Goal: Book appointment/travel/reservation

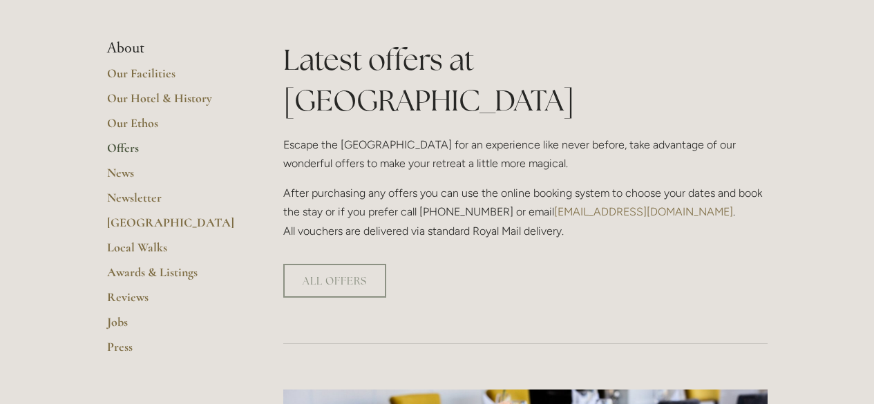
scroll to position [285, 0]
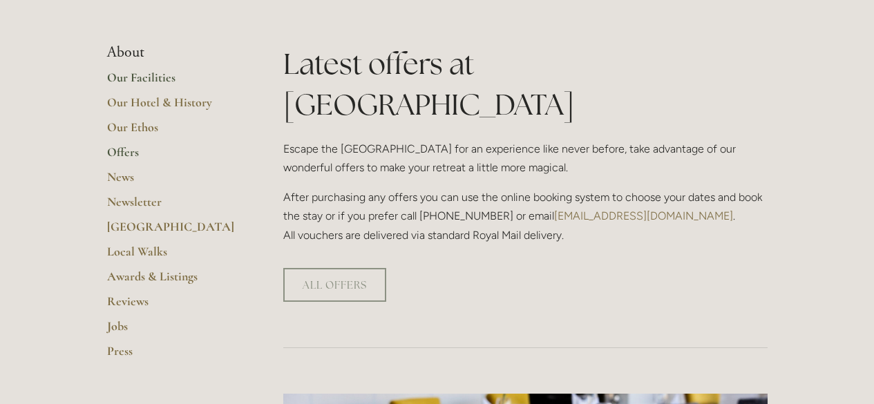
click at [144, 81] on link "Our Facilities" at bounding box center [173, 82] width 132 height 25
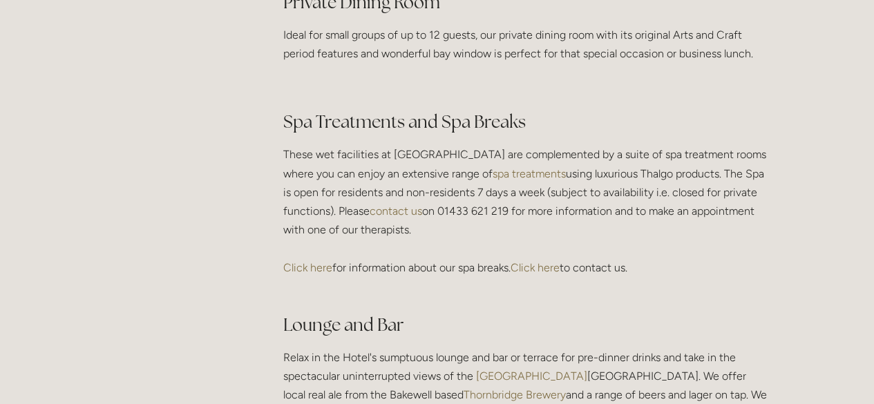
scroll to position [2283, 0]
click at [307, 275] on link "Click here" at bounding box center [307, 268] width 49 height 13
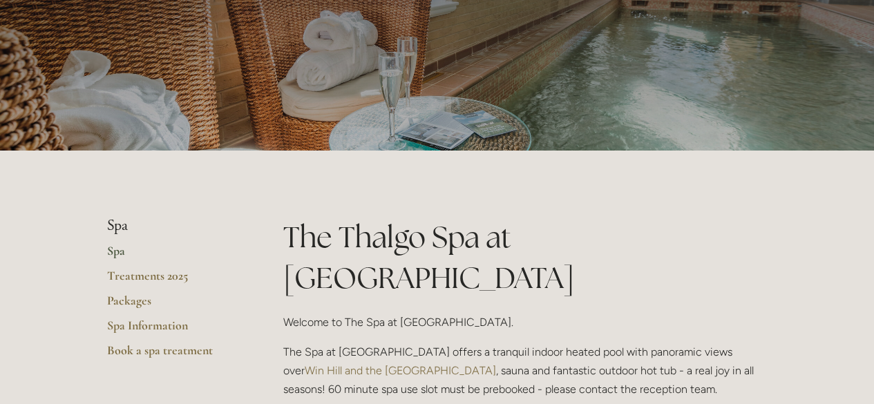
scroll to position [119, 0]
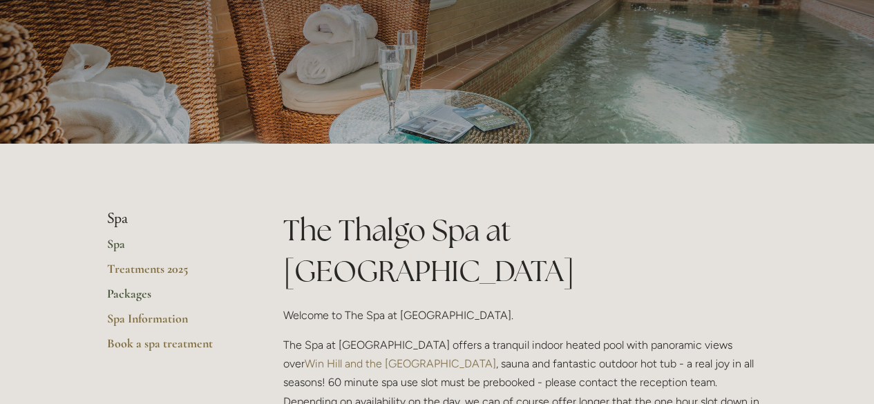
click at [119, 296] on link "Packages" at bounding box center [173, 298] width 132 height 25
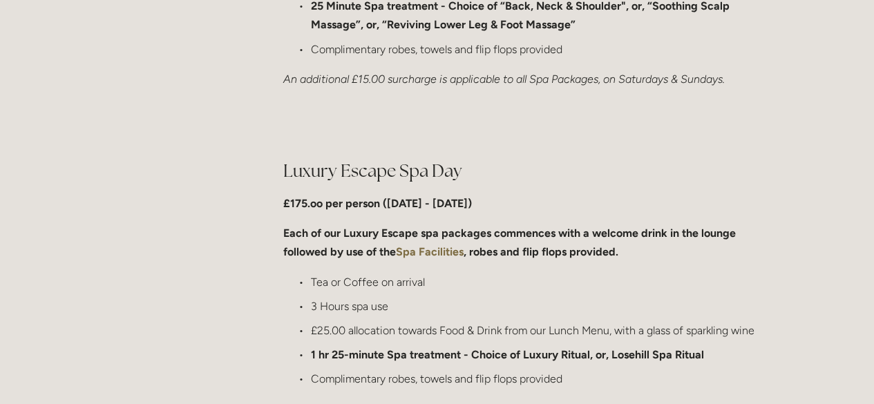
scroll to position [1329, 0]
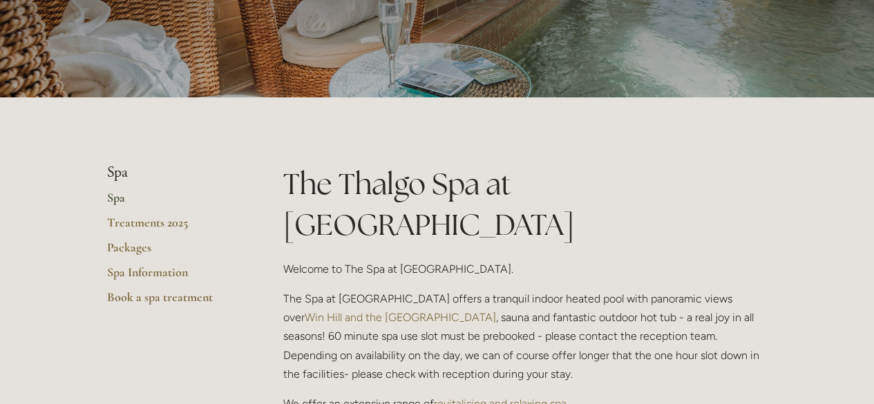
scroll to position [166, 0]
click at [131, 244] on link "Packages" at bounding box center [173, 251] width 132 height 25
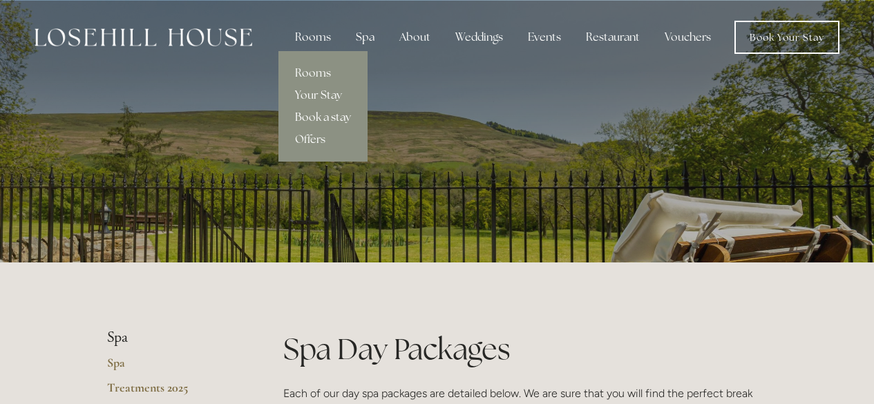
click at [328, 122] on link "Book a stay" at bounding box center [322, 117] width 89 height 22
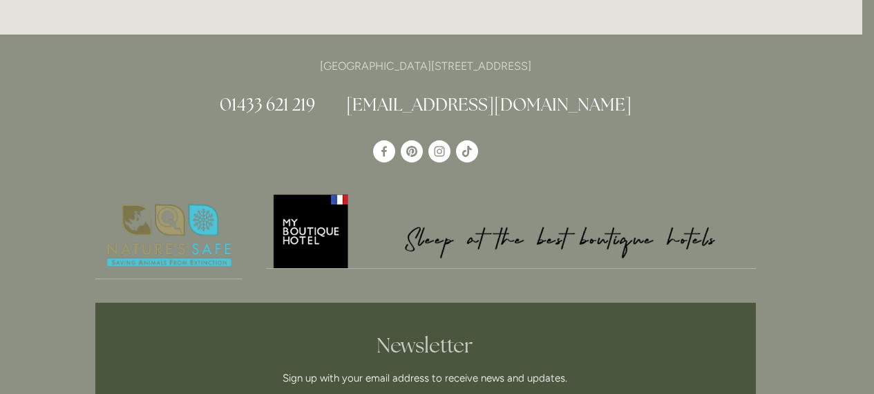
scroll to position [3214, 12]
